Goal: Entertainment & Leisure: Browse casually

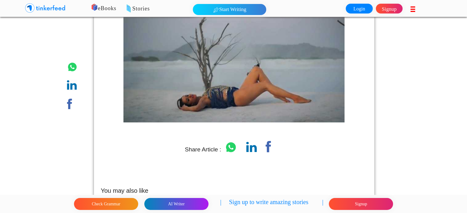
scroll to position [5562, 0]
